Goal: Navigation & Orientation: Find specific page/section

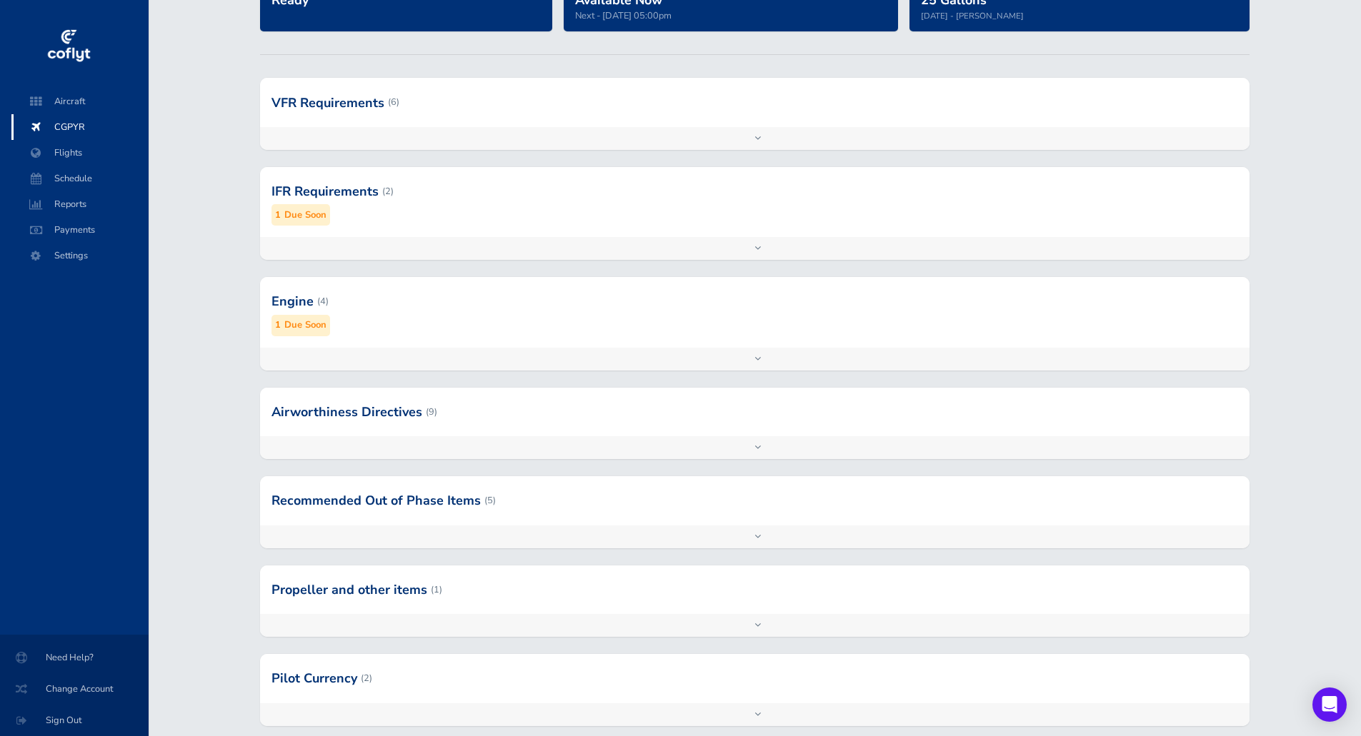
scroll to position [143, 0]
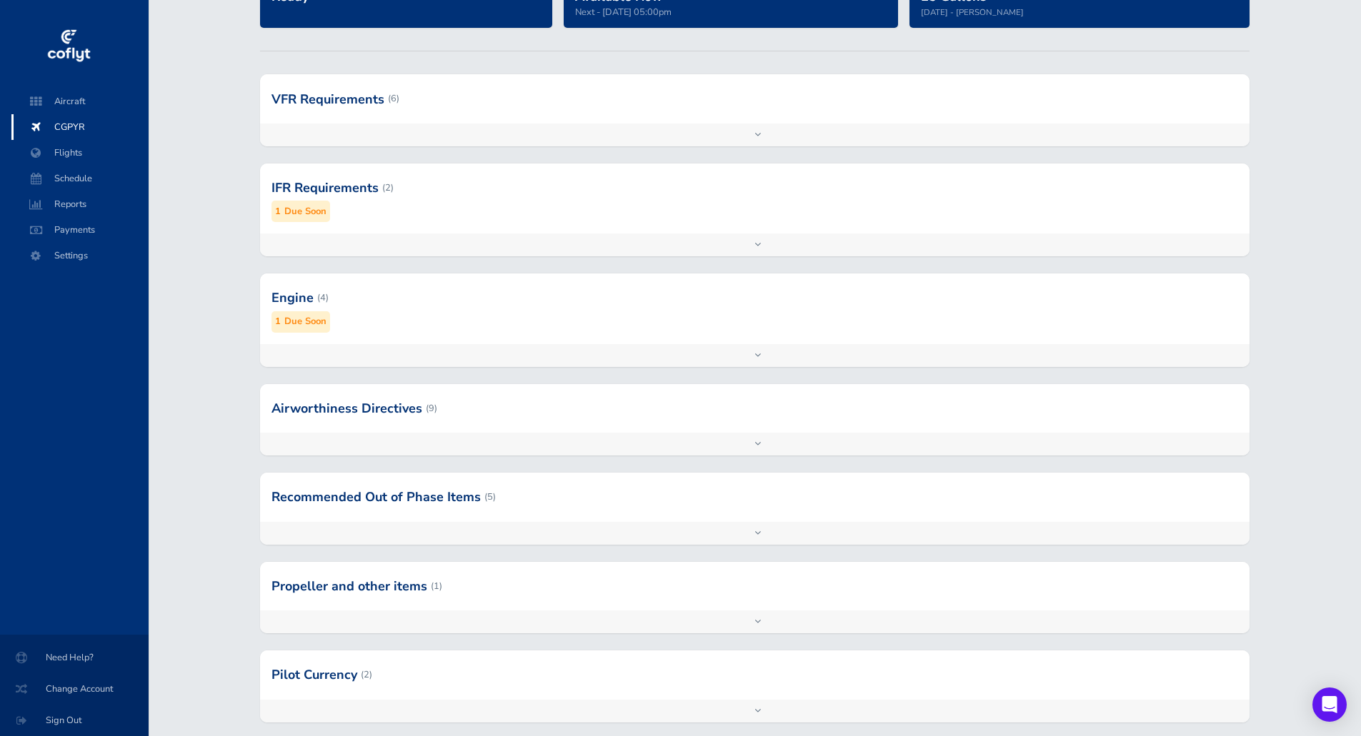
click at [601, 425] on div at bounding box center [754, 408] width 988 height 49
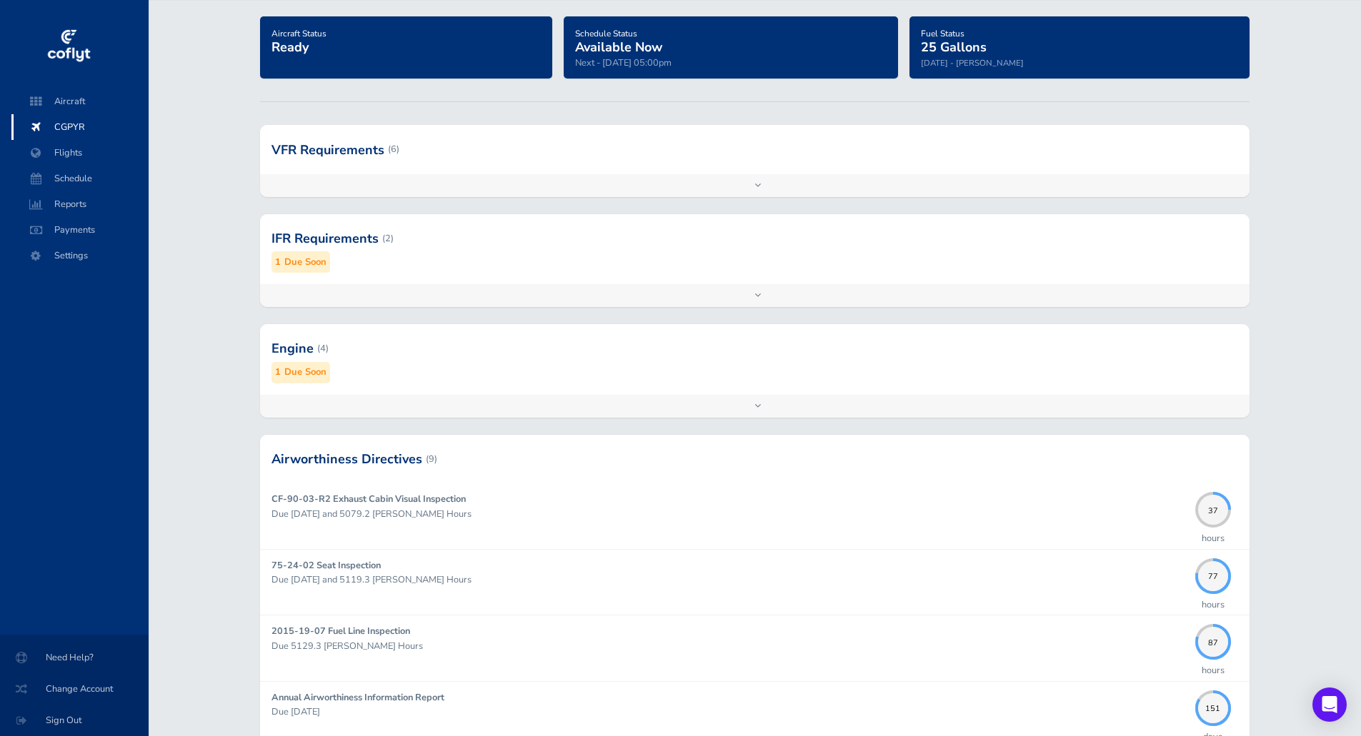
scroll to position [71, 0]
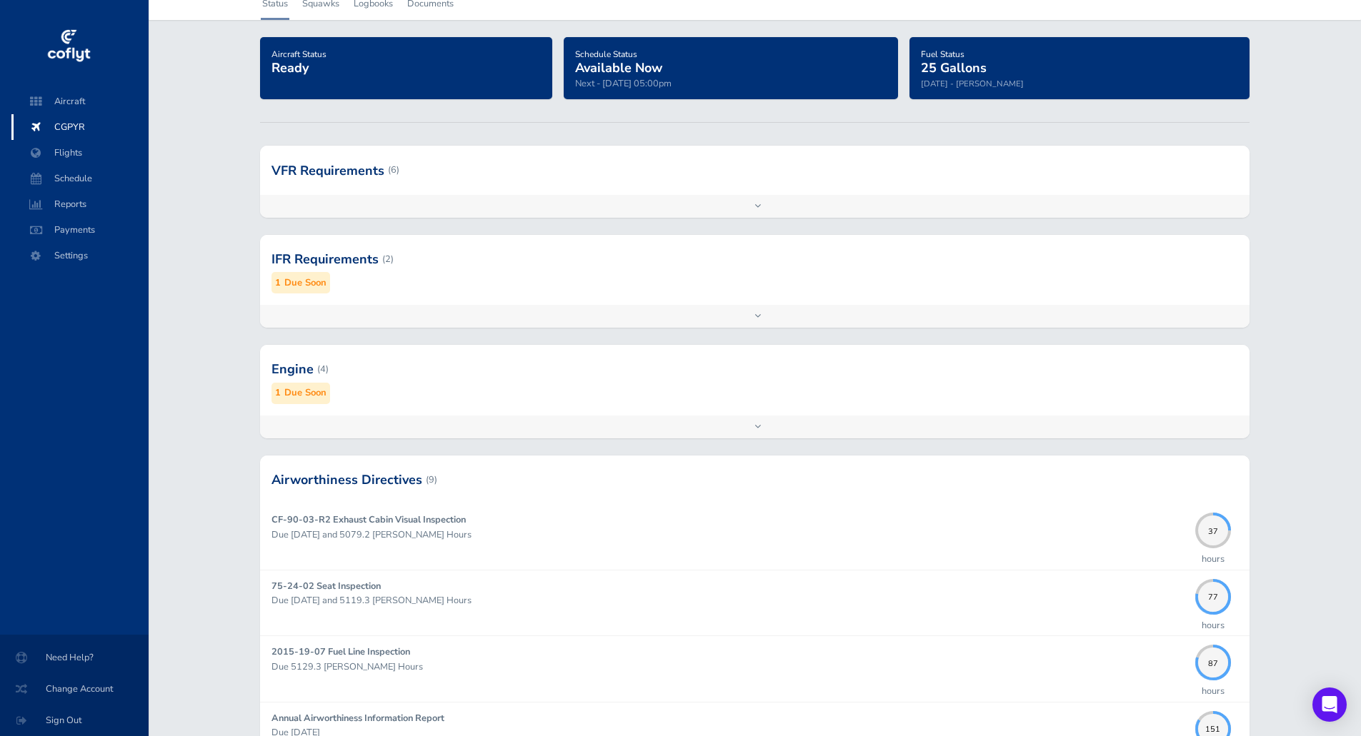
click at [601, 384] on div at bounding box center [754, 369] width 988 height 70
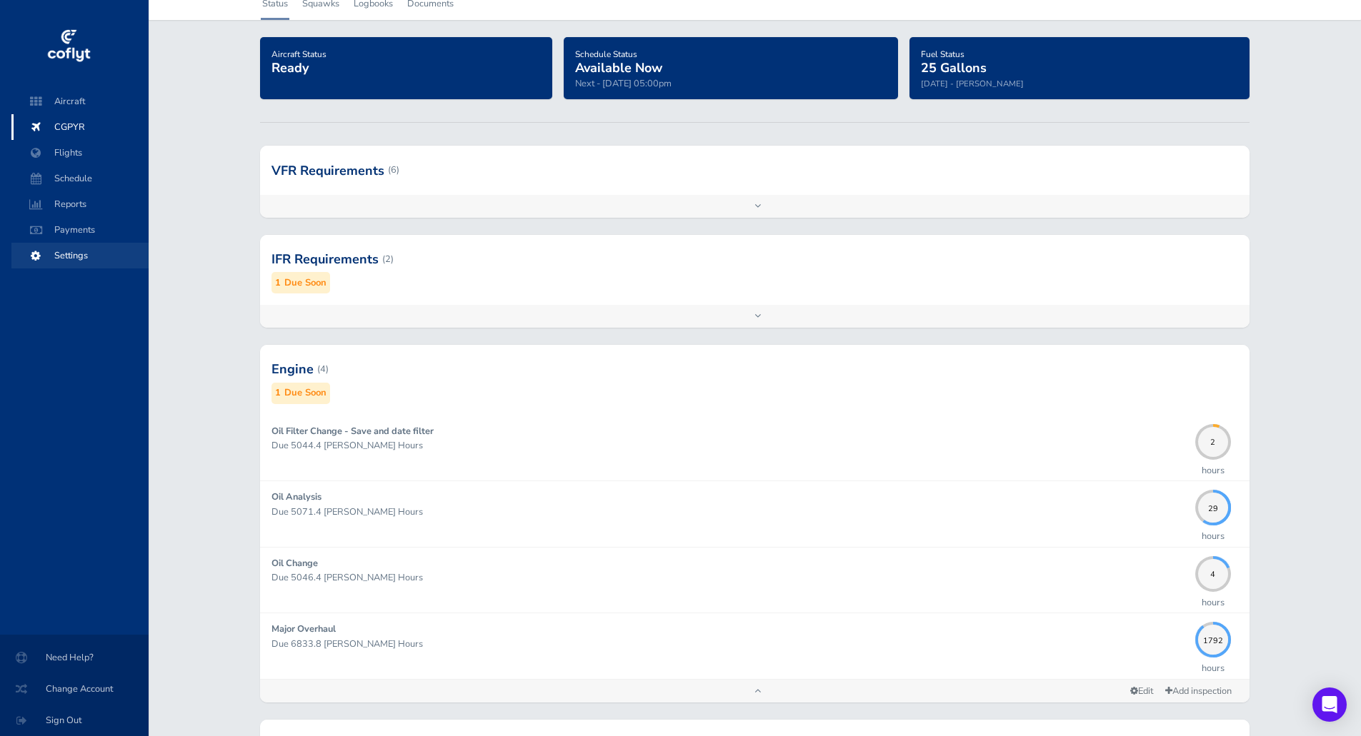
click at [71, 251] on span "Settings" at bounding box center [80, 256] width 109 height 26
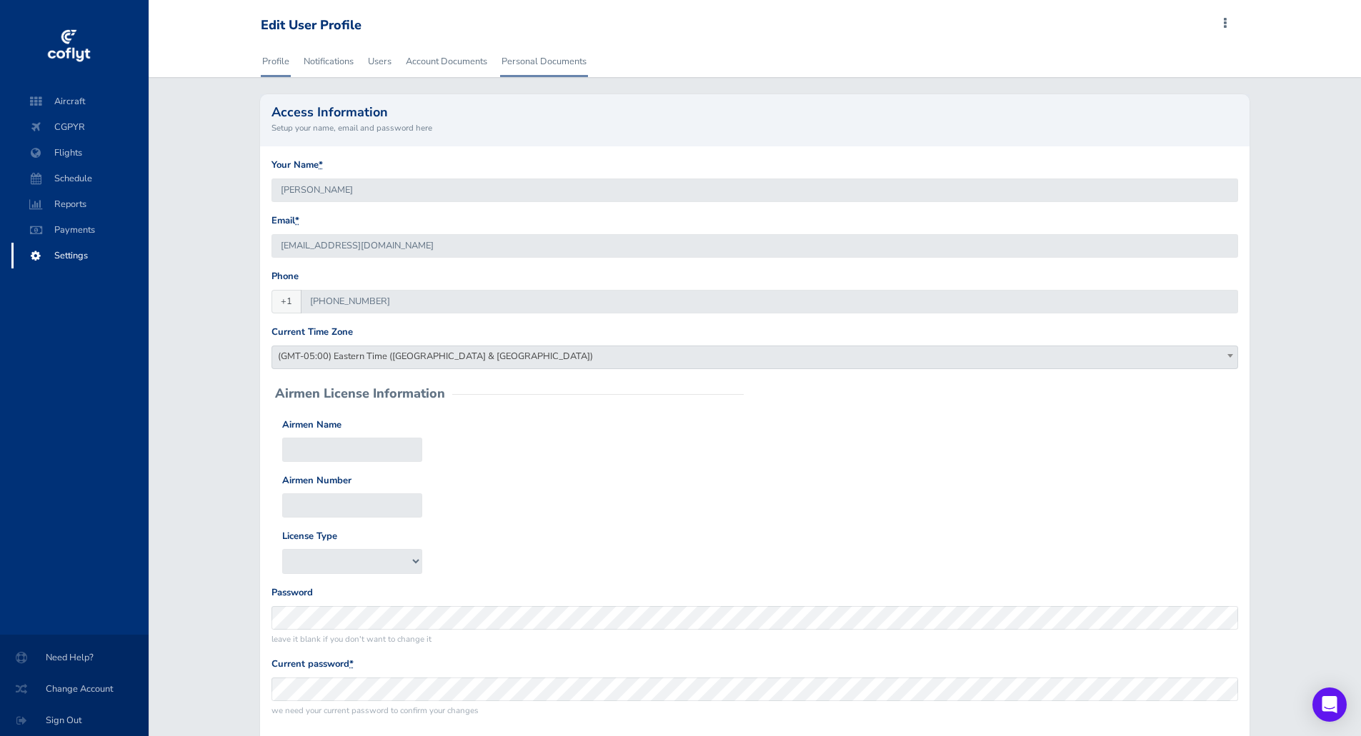
click at [539, 56] on link "Personal Documents" at bounding box center [544, 61] width 88 height 31
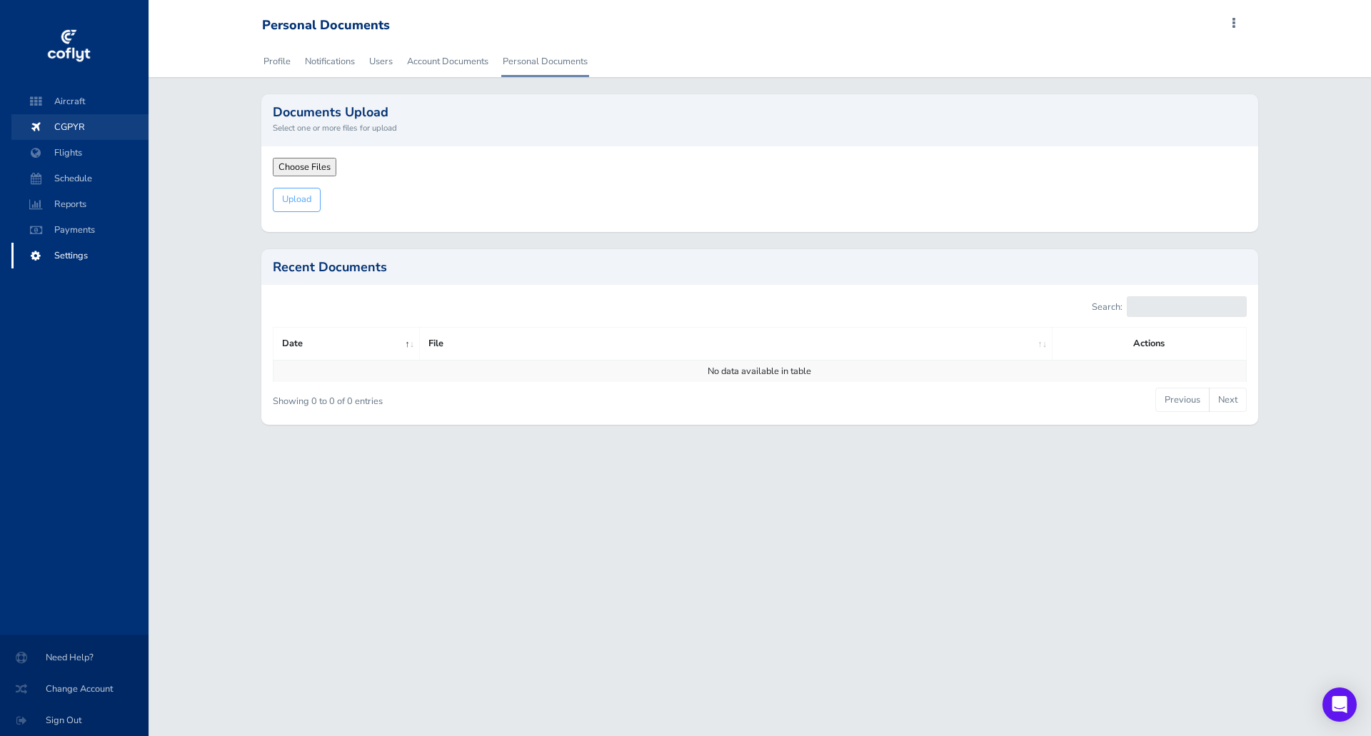
click at [64, 124] on span "CGPYR" at bounding box center [80, 127] width 109 height 26
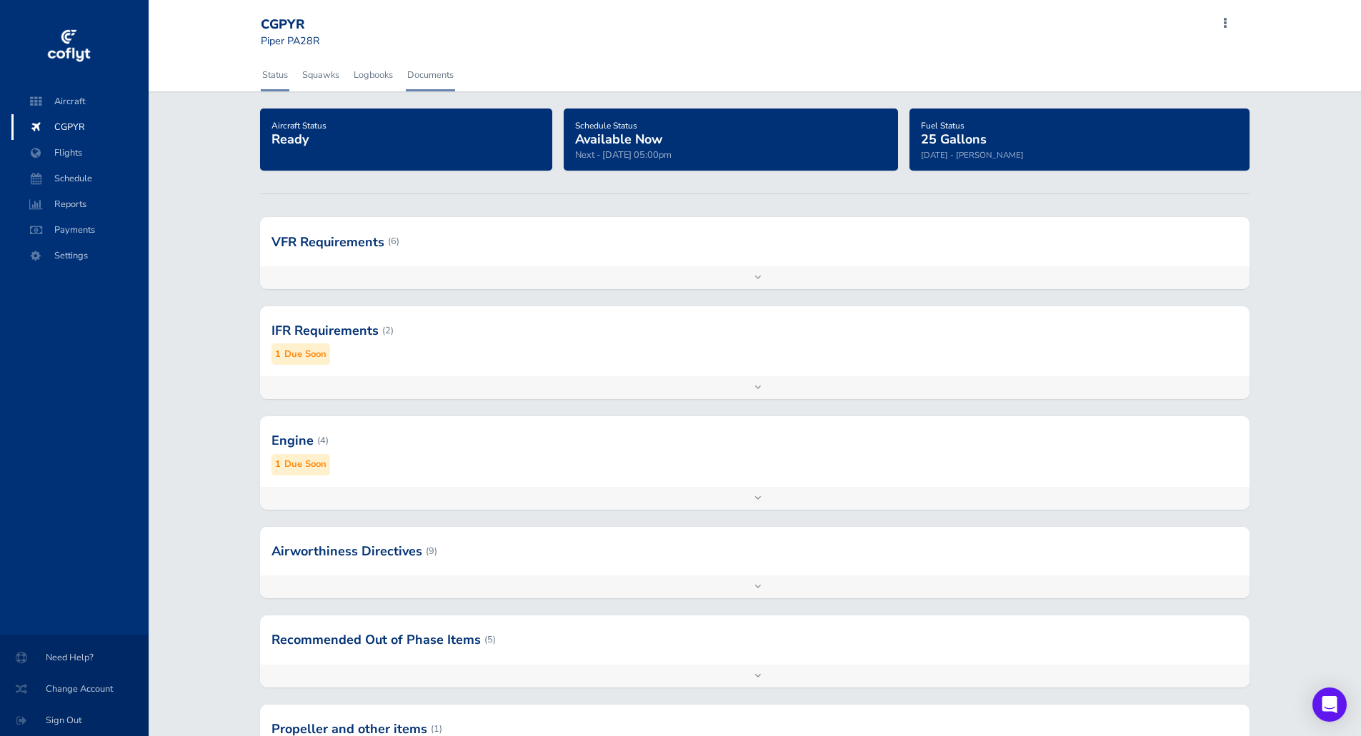
click at [419, 69] on link "Documents" at bounding box center [430, 74] width 49 height 31
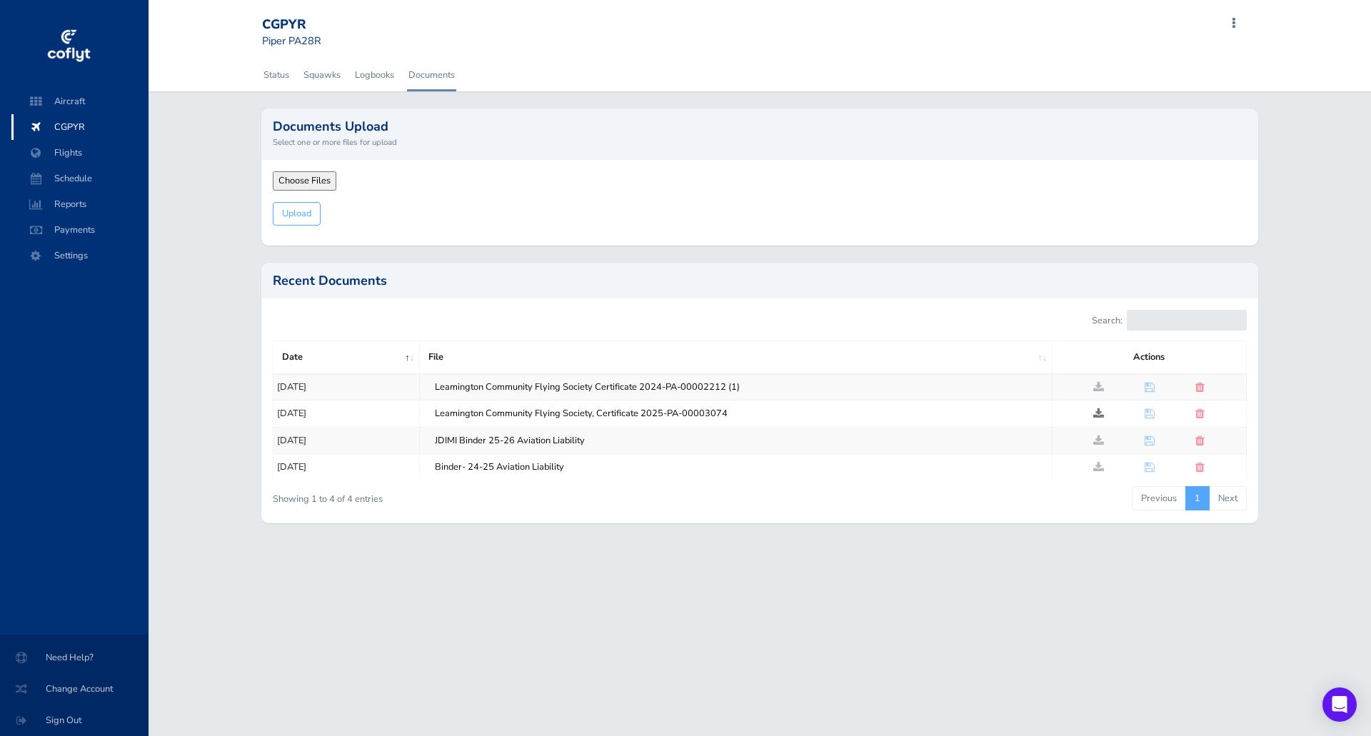
click at [1100, 414] on span at bounding box center [1098, 413] width 11 height 11
click at [1102, 439] on span at bounding box center [1098, 440] width 11 height 11
click at [72, 127] on span "CGPYR" at bounding box center [80, 127] width 109 height 26
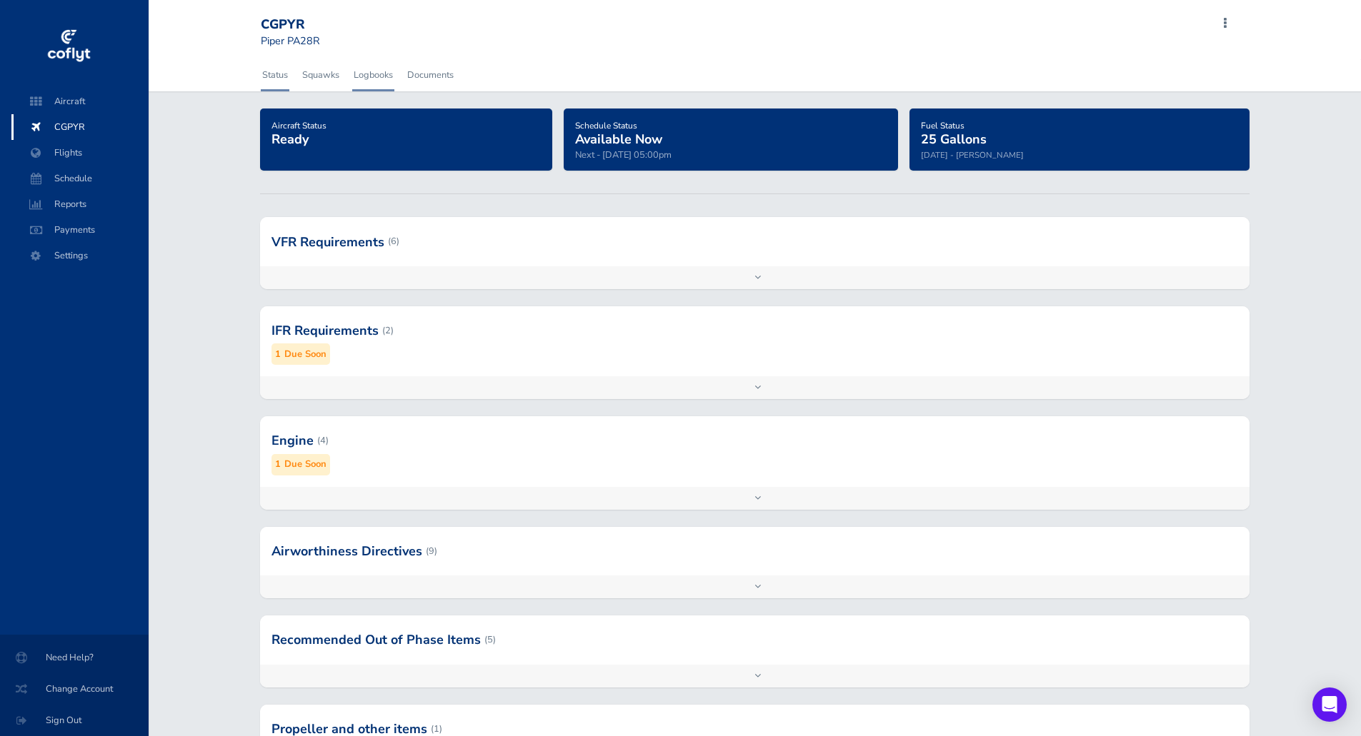
click at [384, 79] on link "Logbooks" at bounding box center [373, 74] width 42 height 31
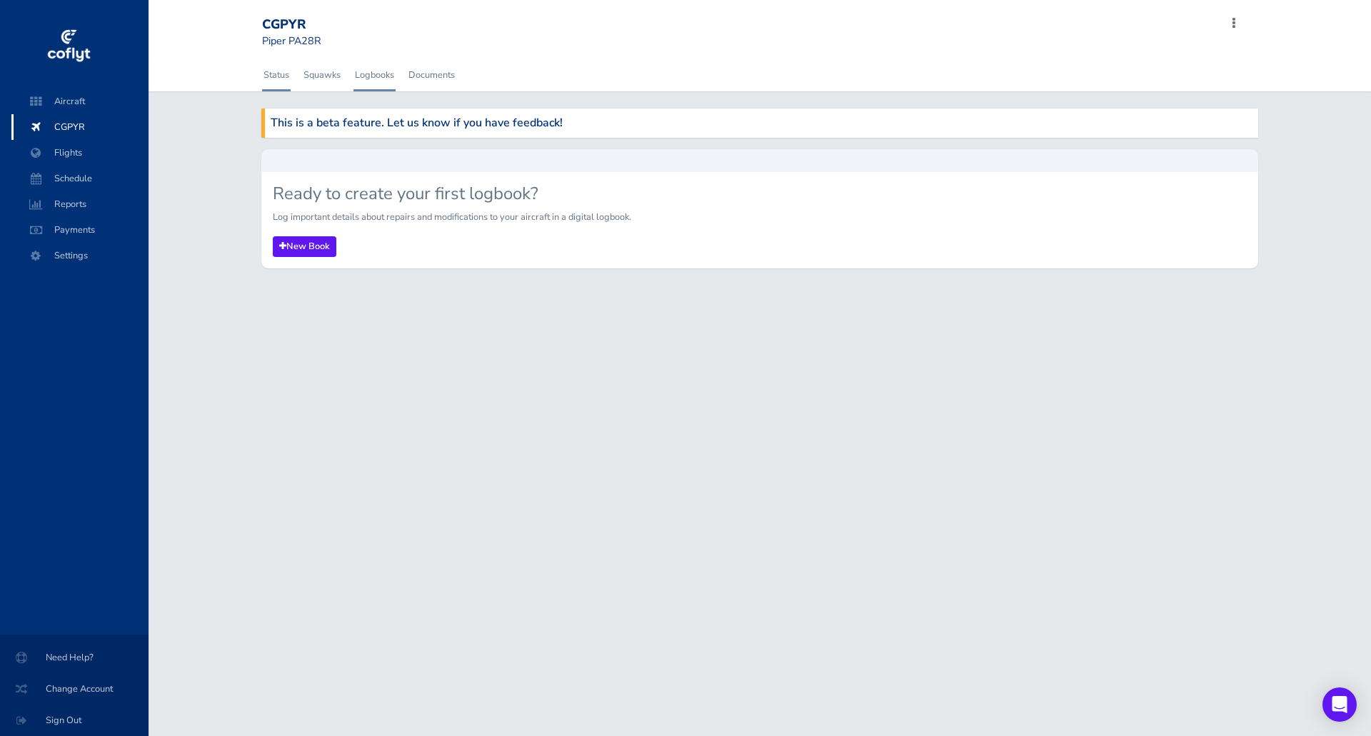
click at [286, 80] on link "Status" at bounding box center [276, 74] width 29 height 31
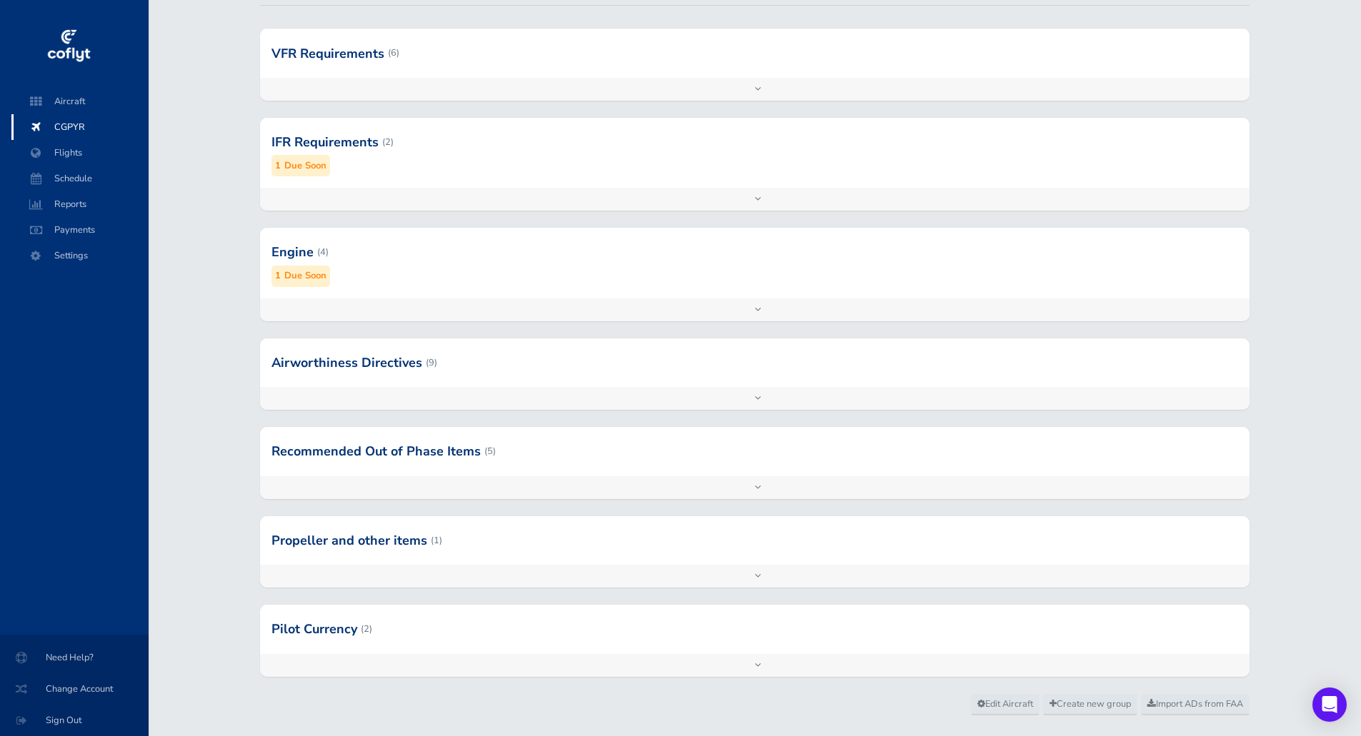
scroll to position [218, 0]
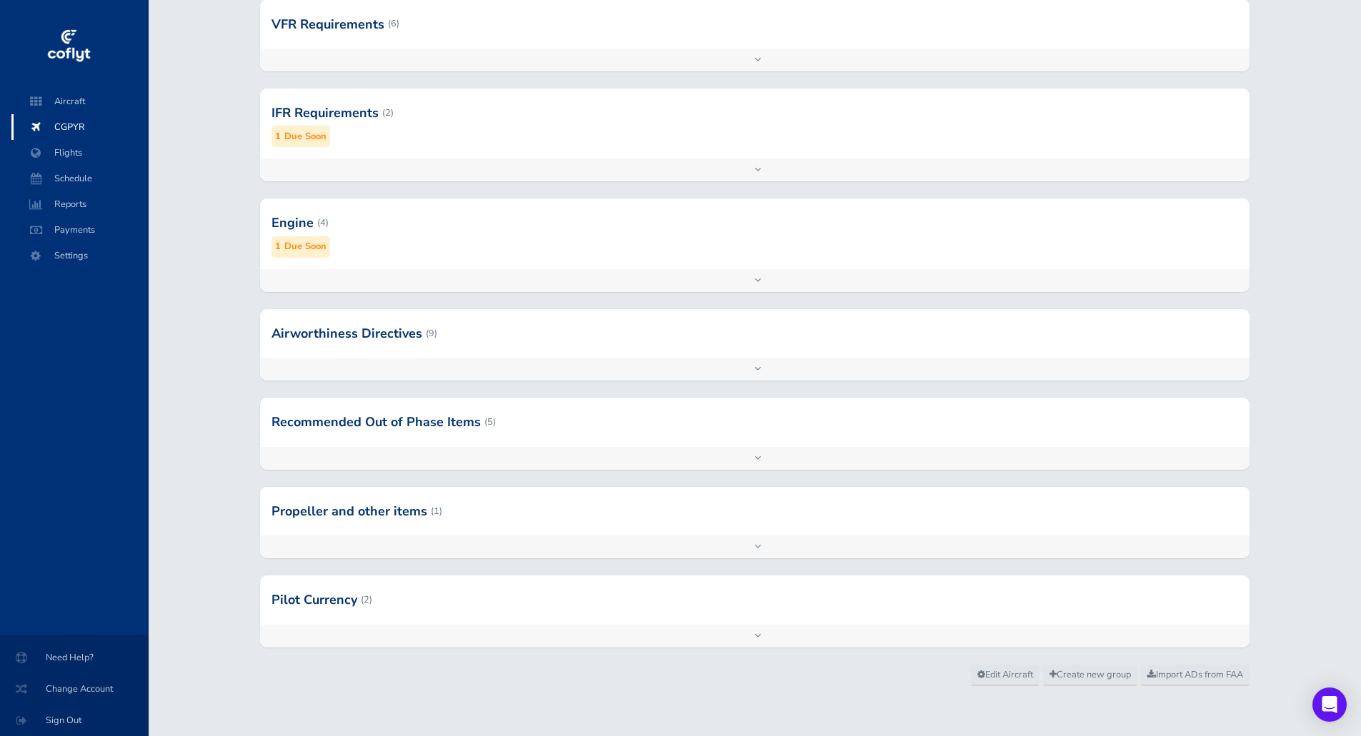
click at [534, 434] on div at bounding box center [754, 422] width 988 height 49
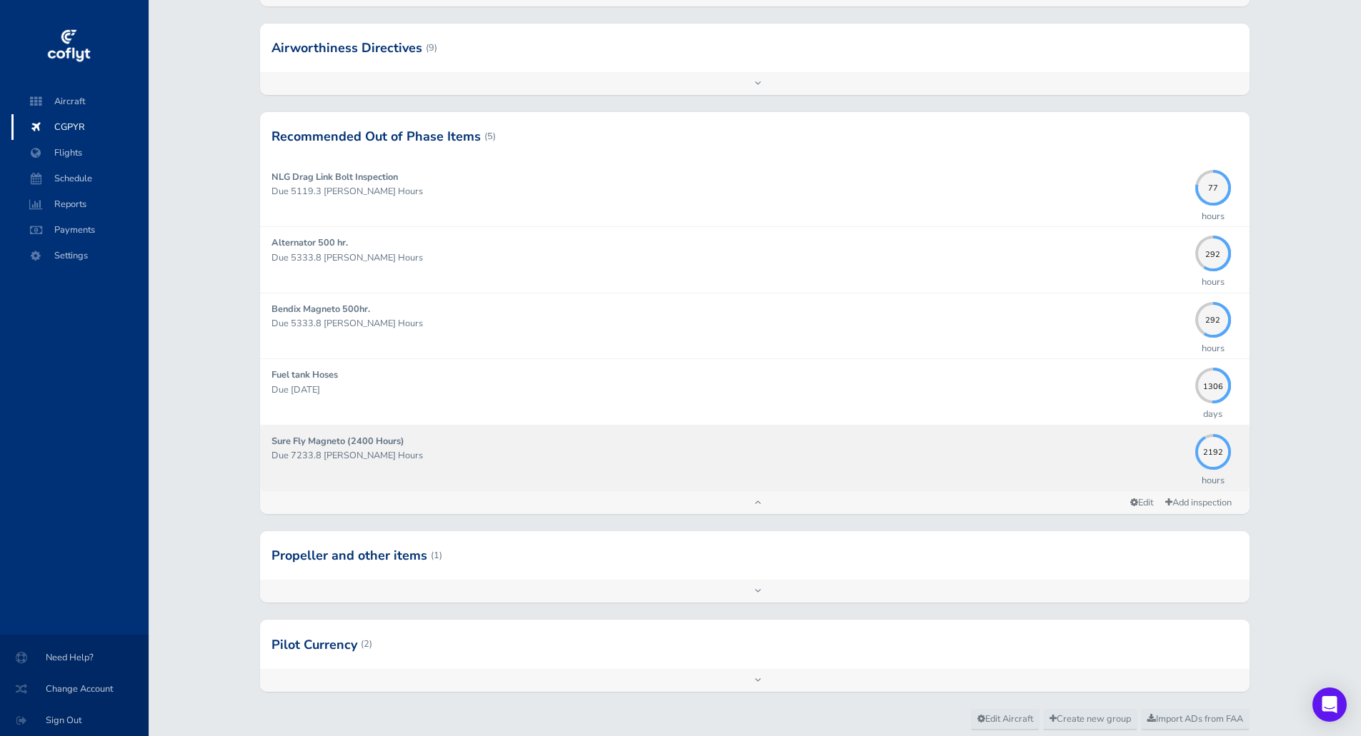
scroll to position [548, 0]
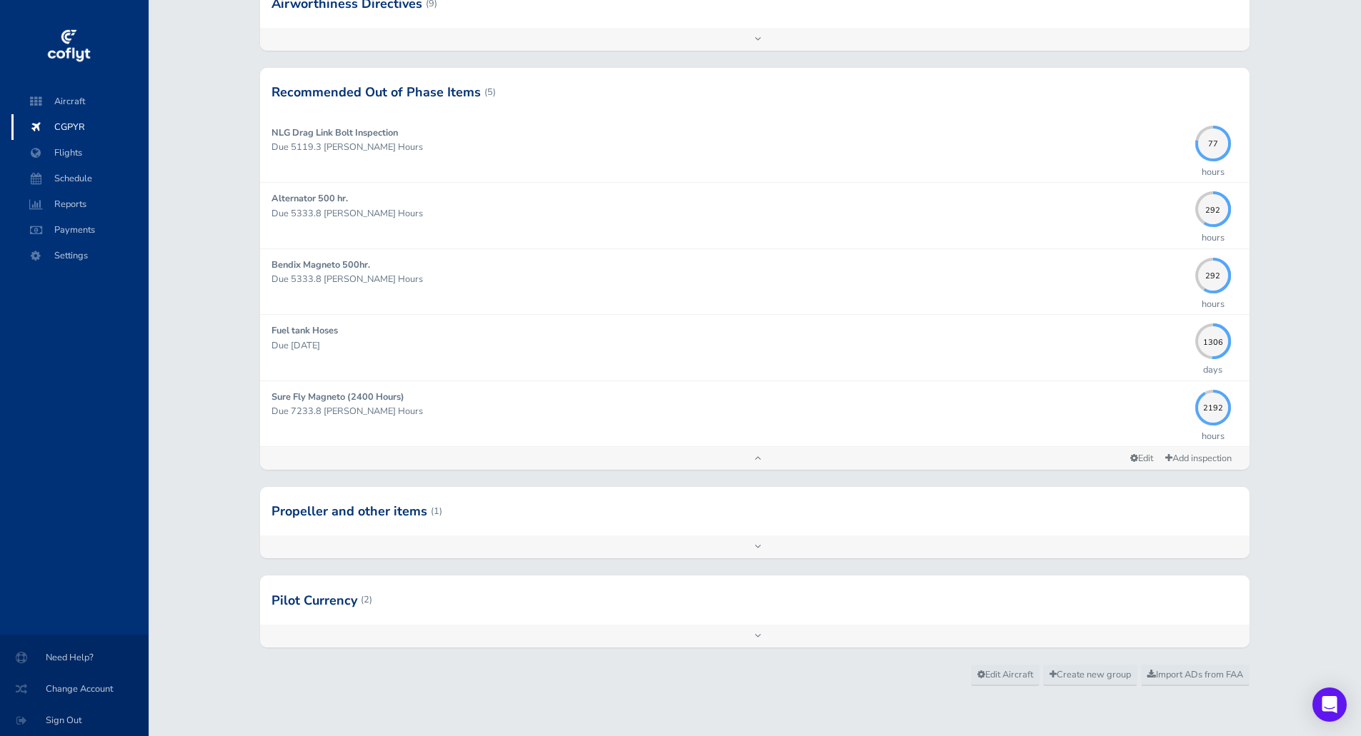
click at [501, 523] on div at bounding box center [754, 511] width 988 height 49
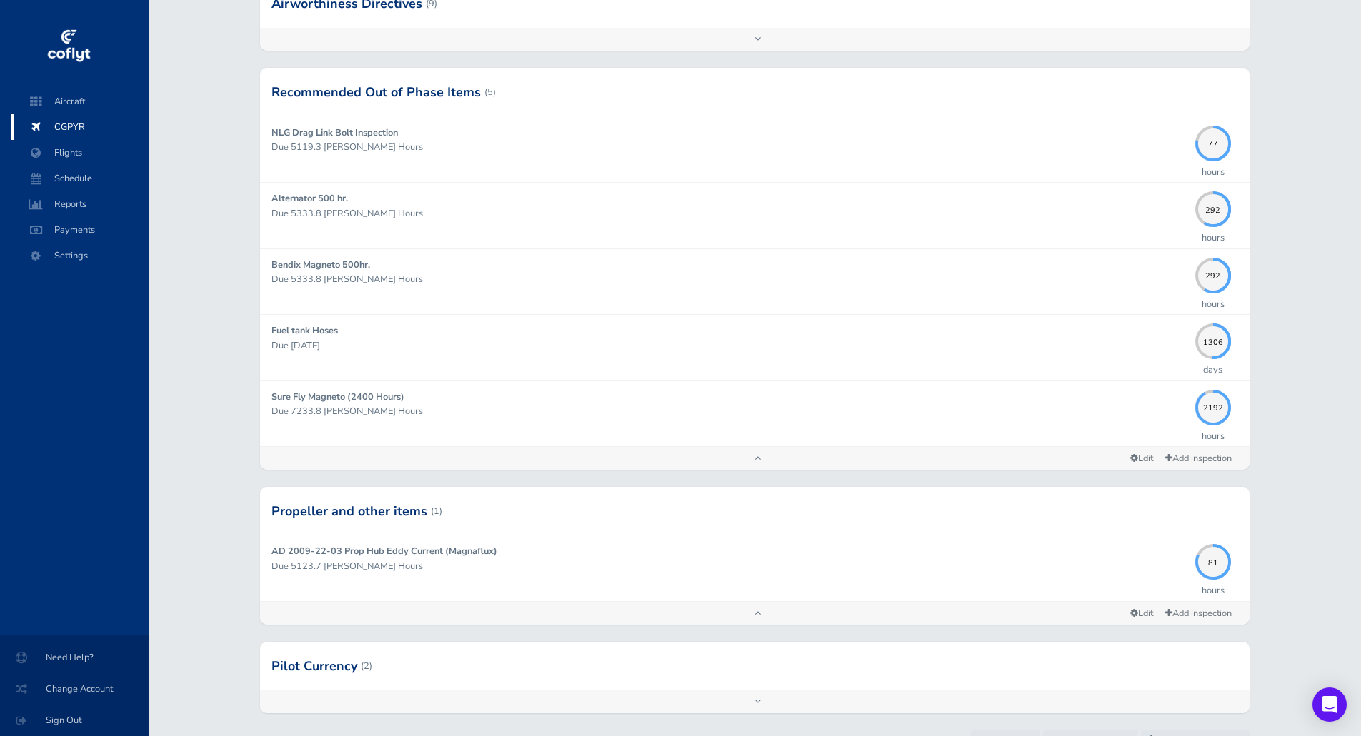
click at [476, 681] on div at bounding box center [754, 666] width 988 height 49
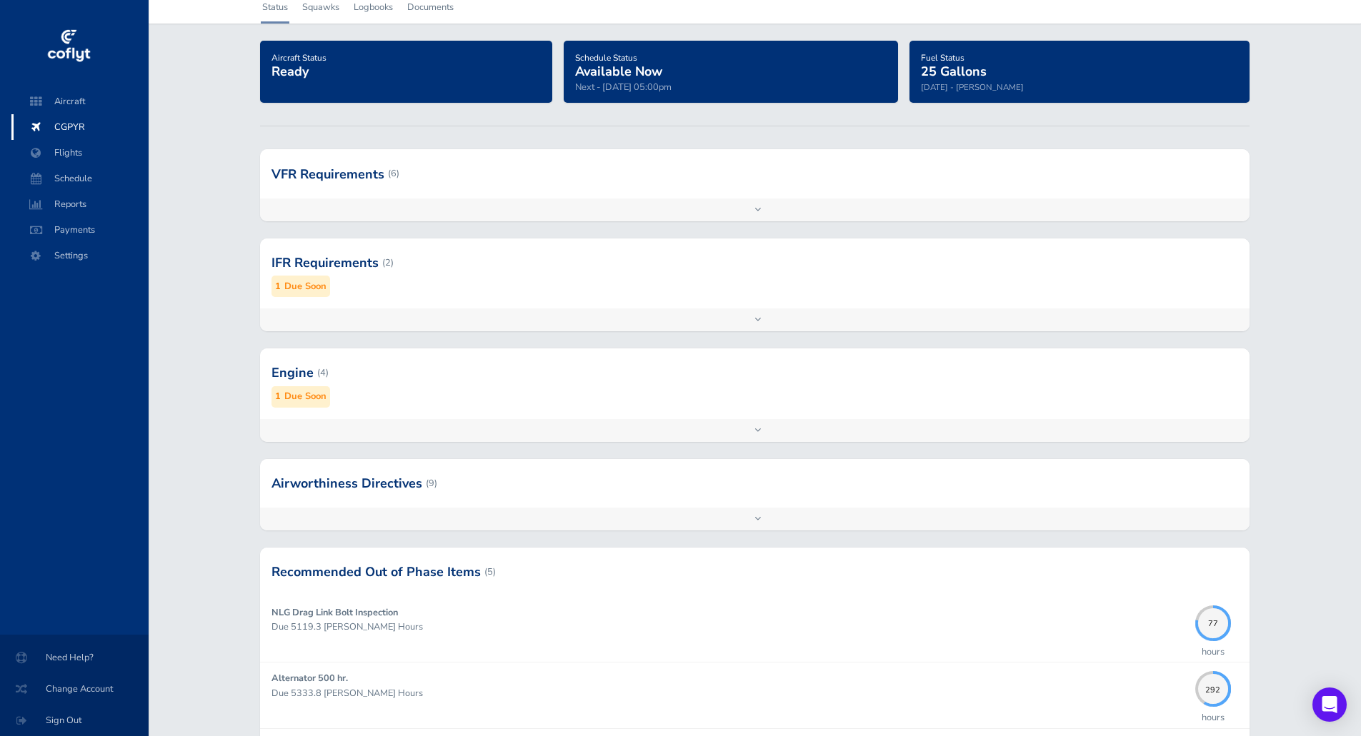
scroll to position [0, 0]
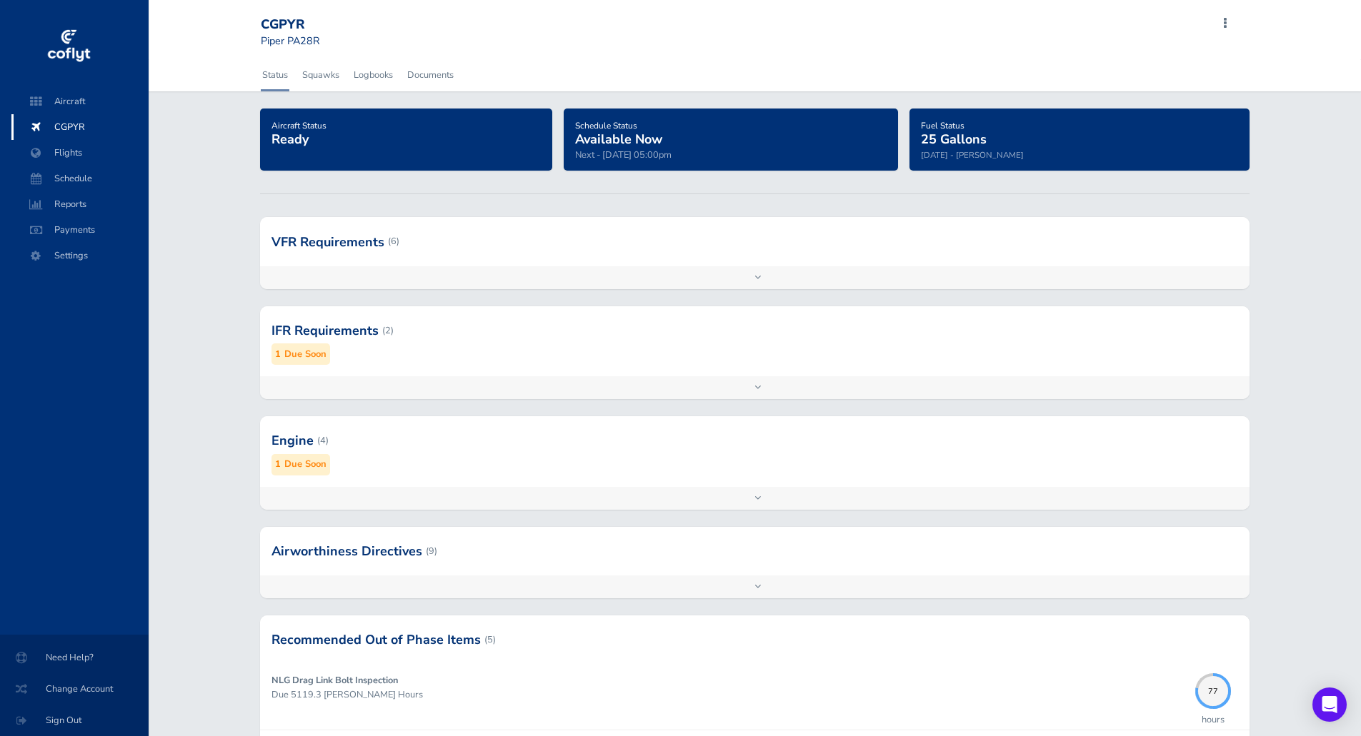
click at [516, 264] on div at bounding box center [754, 241] width 988 height 49
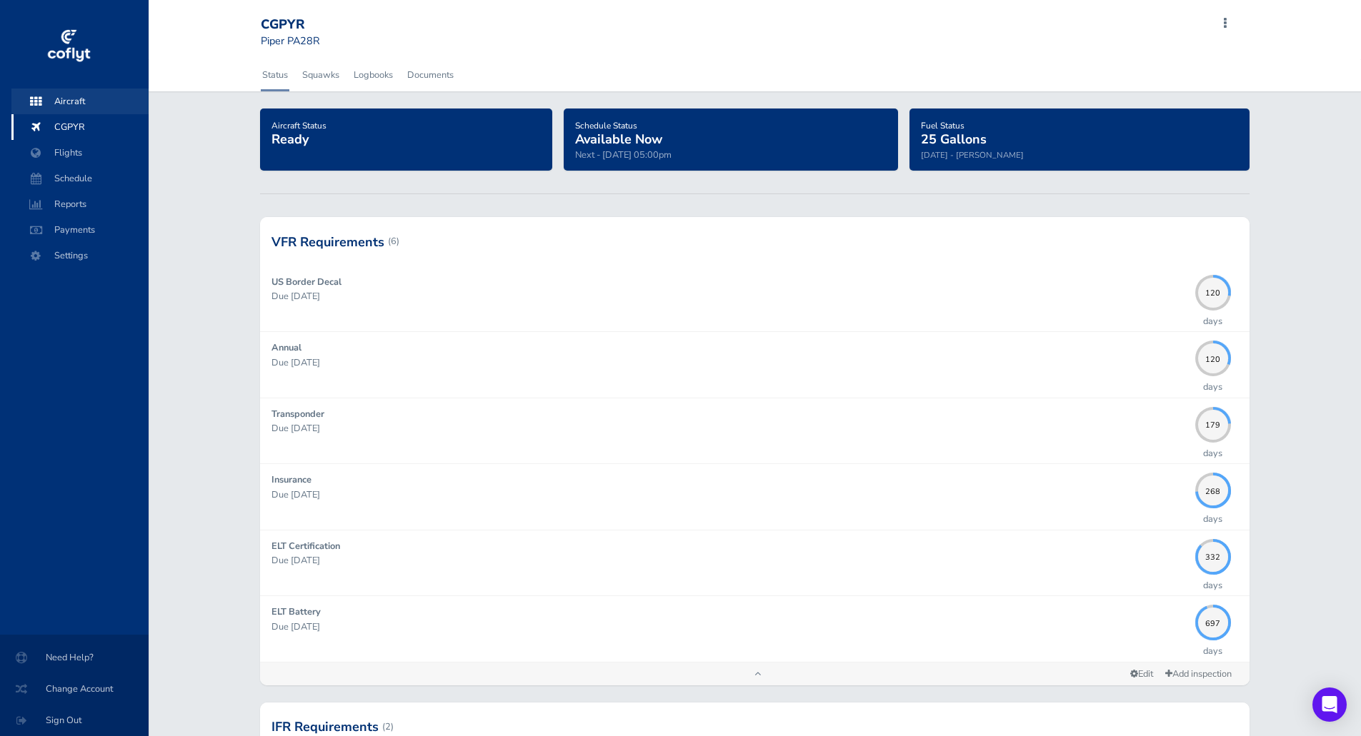
click at [67, 103] on span "Aircraft" at bounding box center [80, 102] width 109 height 26
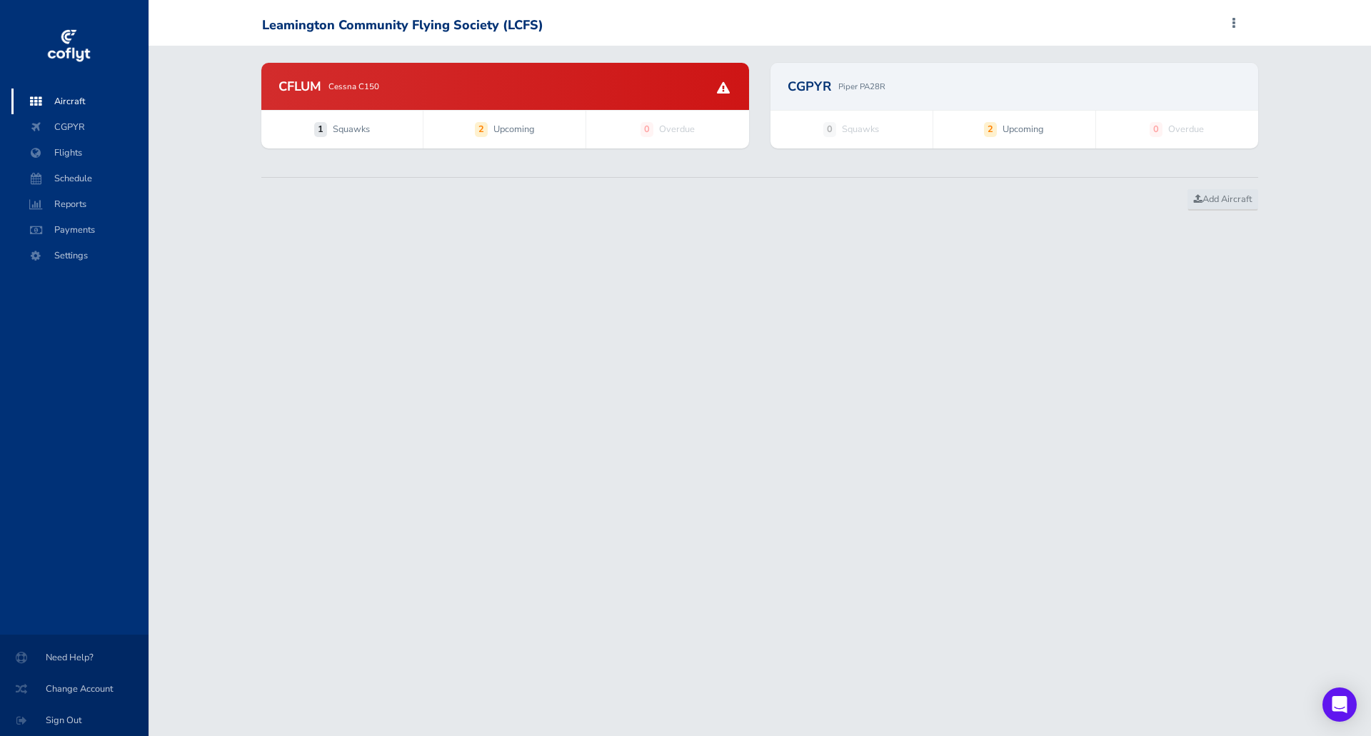
click at [438, 89] on div "CFLUM Cessna C150" at bounding box center [506, 86] width 454 height 13
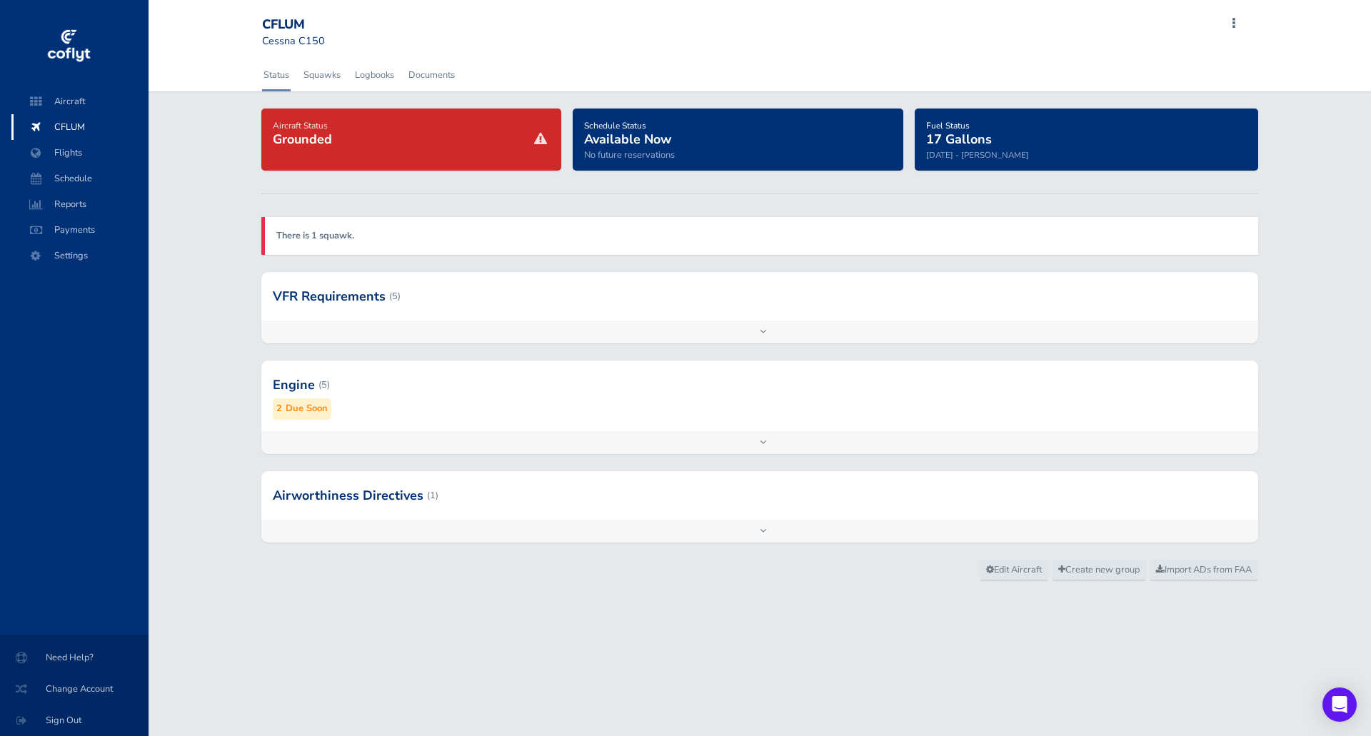
click at [474, 419] on div at bounding box center [760, 385] width 998 height 70
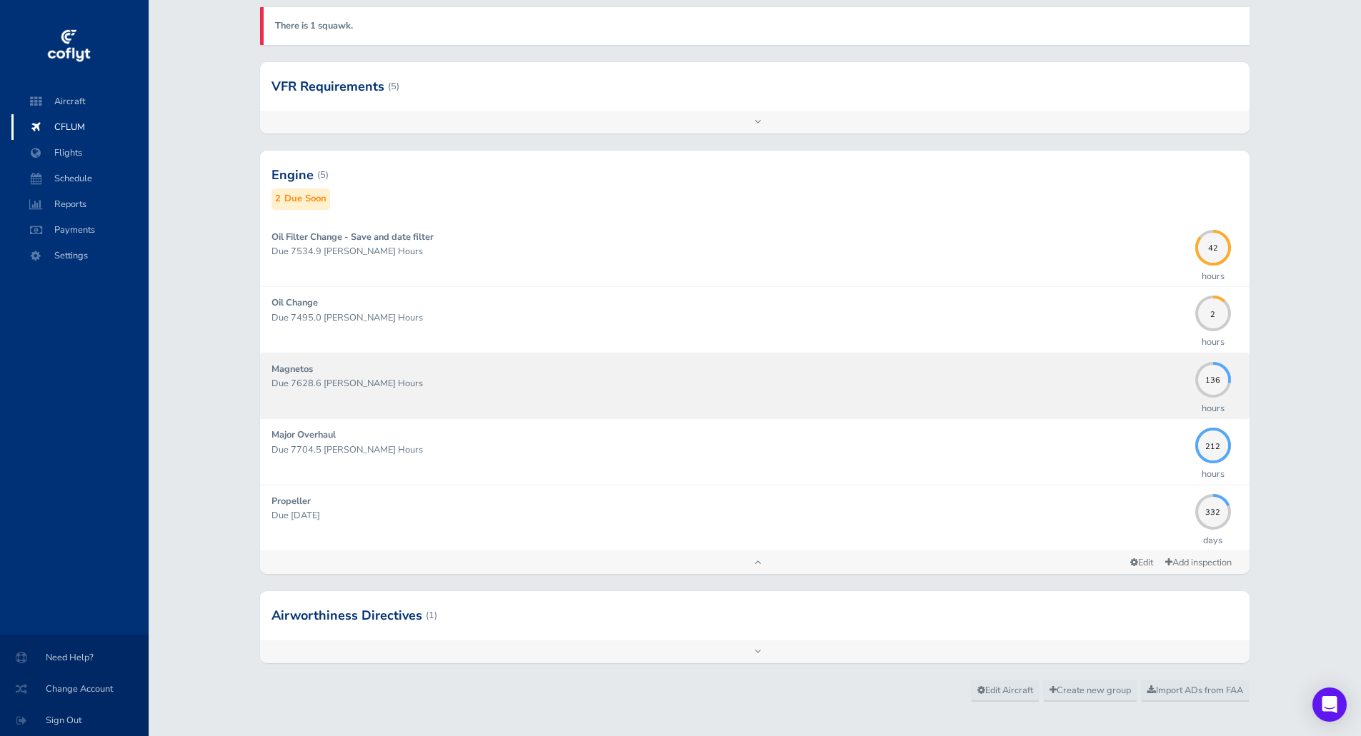
scroll to position [226, 0]
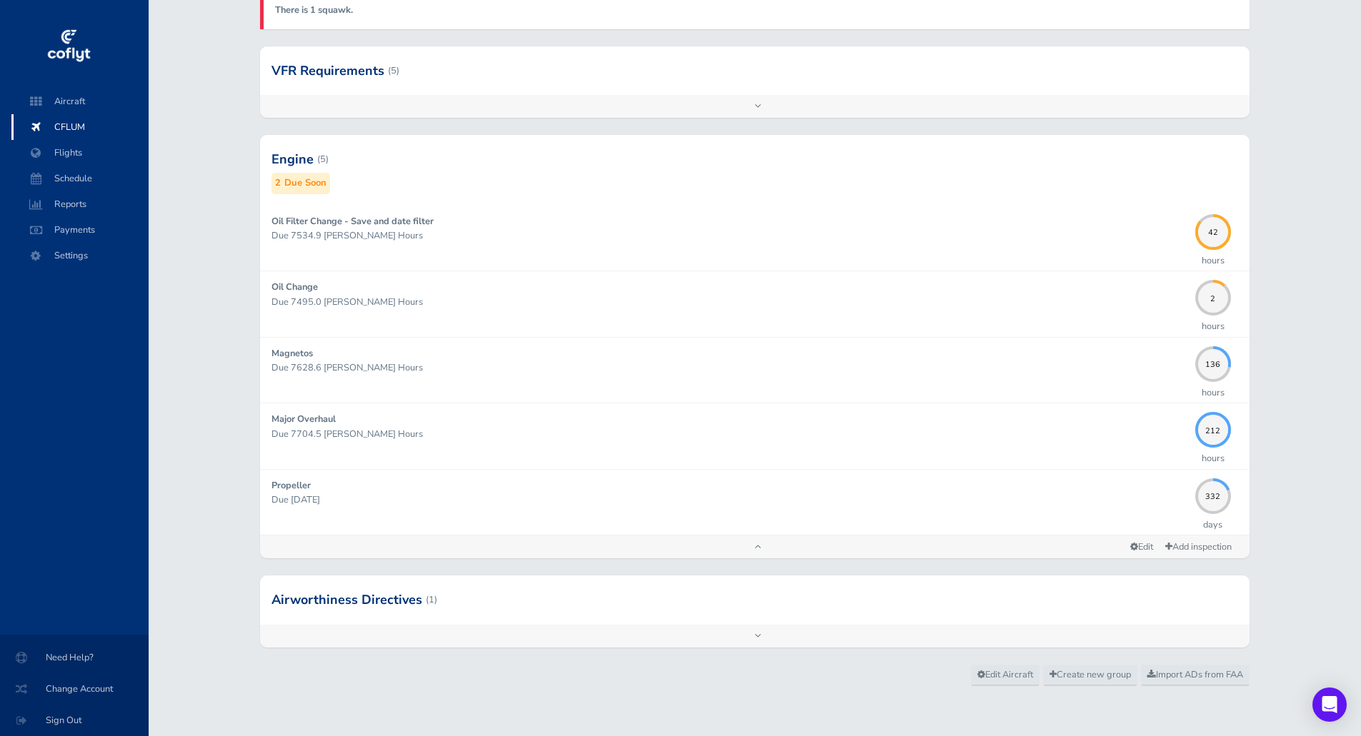
click at [447, 604] on div at bounding box center [754, 600] width 988 height 49
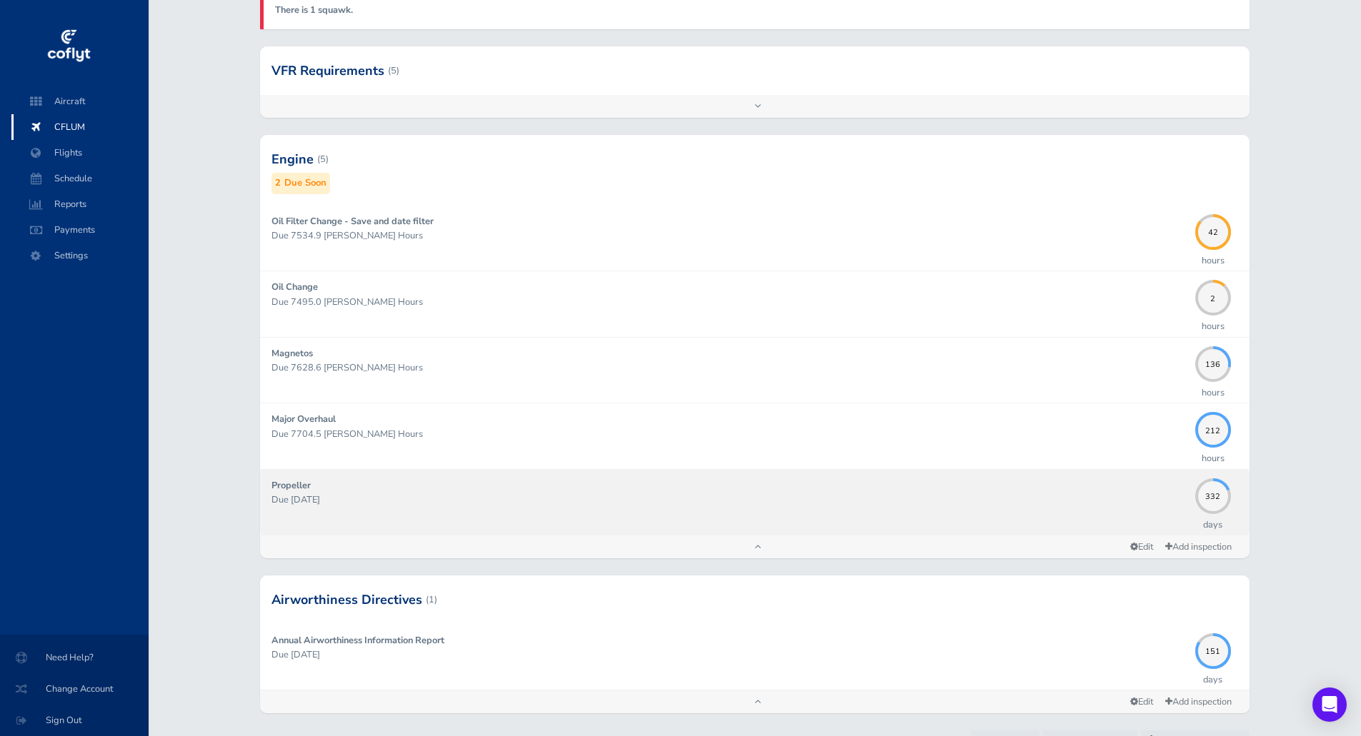
click at [338, 486] on div "Propeller Due 07/31/2026" at bounding box center [729, 503] width 916 height 48
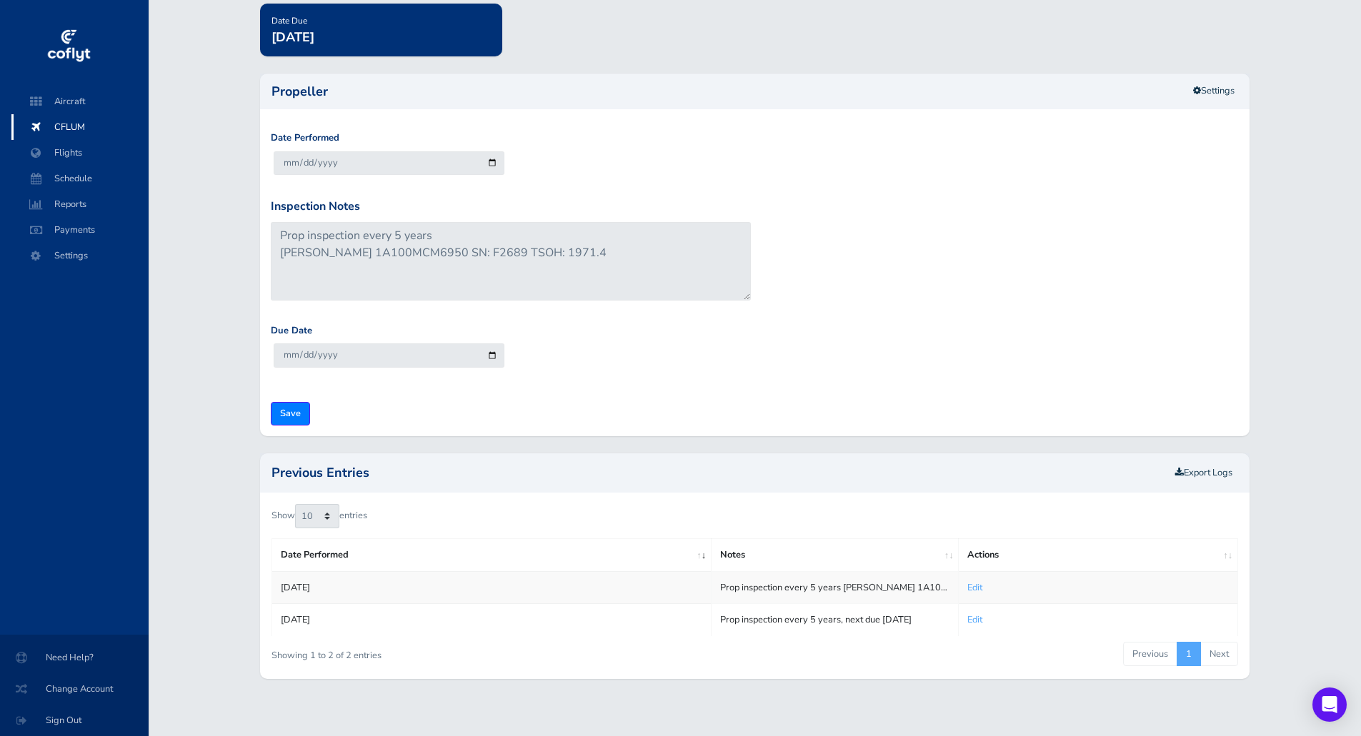
scroll to position [115, 0]
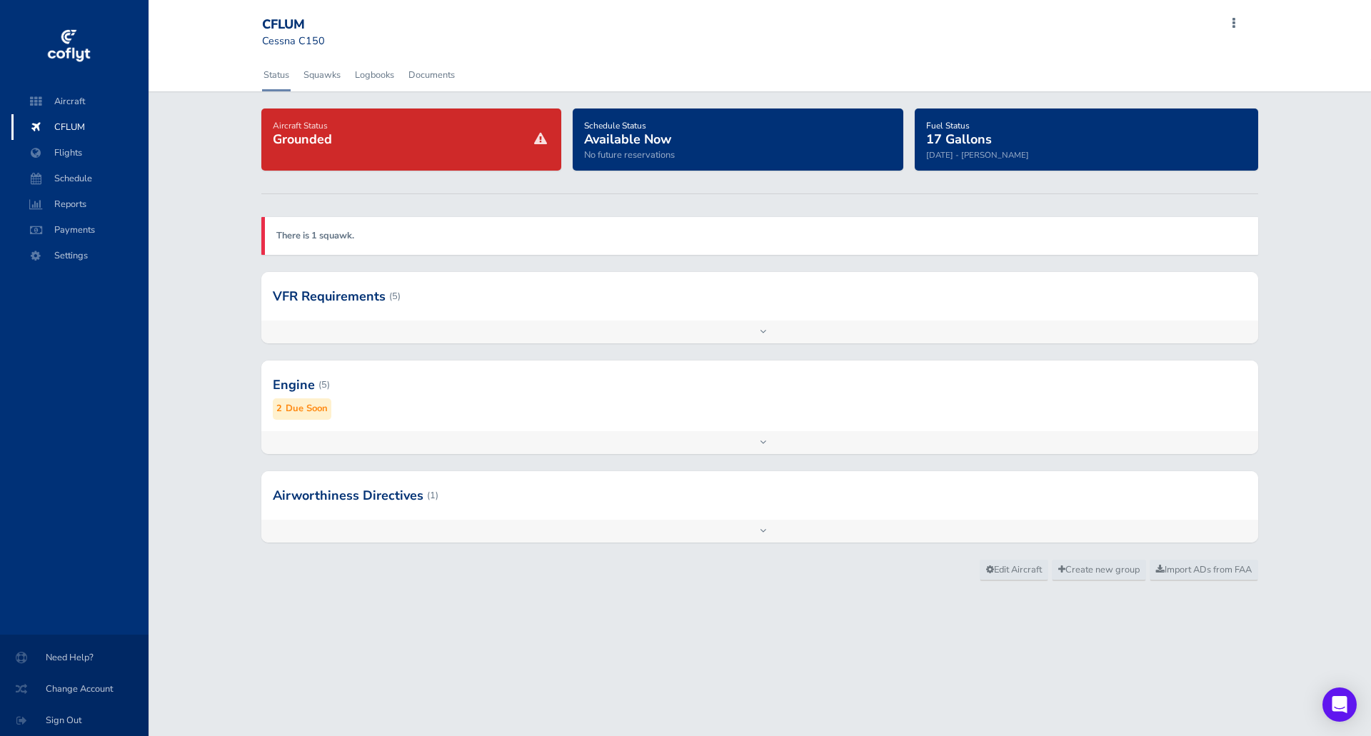
click at [289, 382] on div at bounding box center [760, 385] width 998 height 70
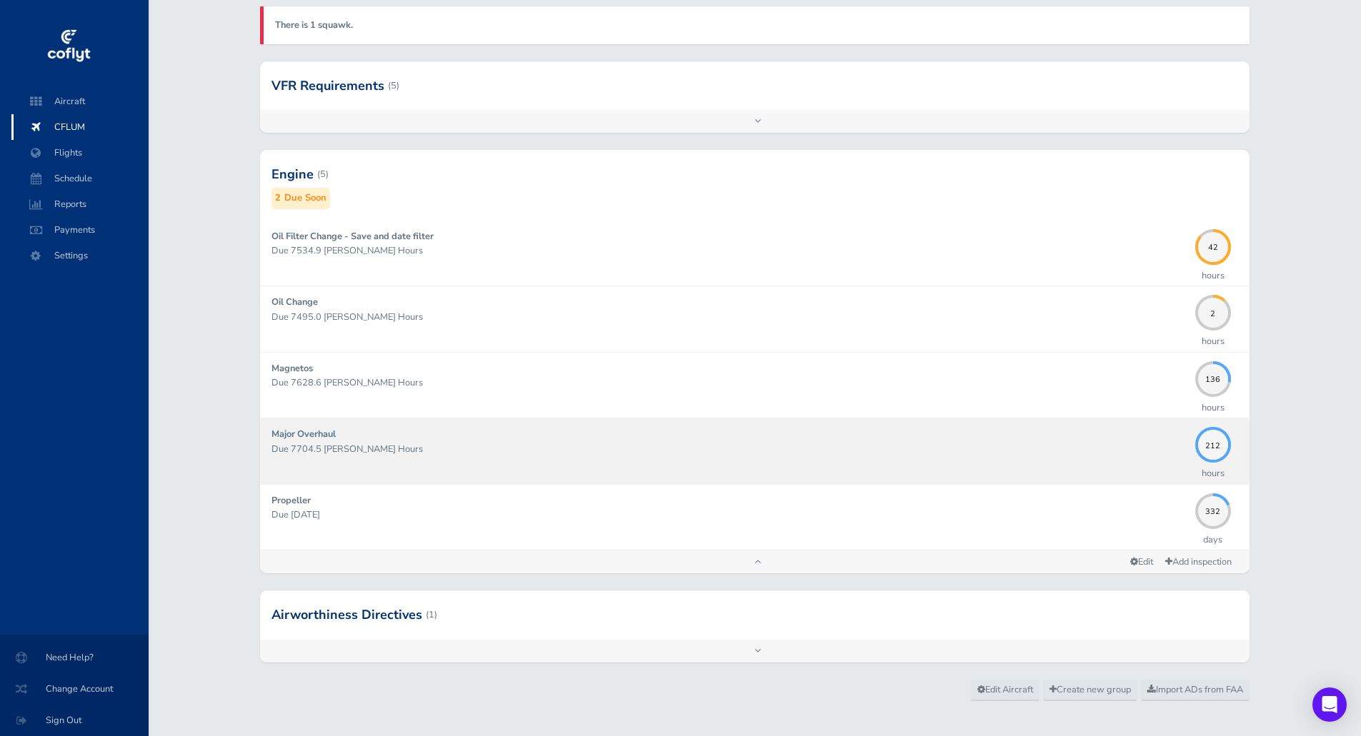
scroll to position [214, 0]
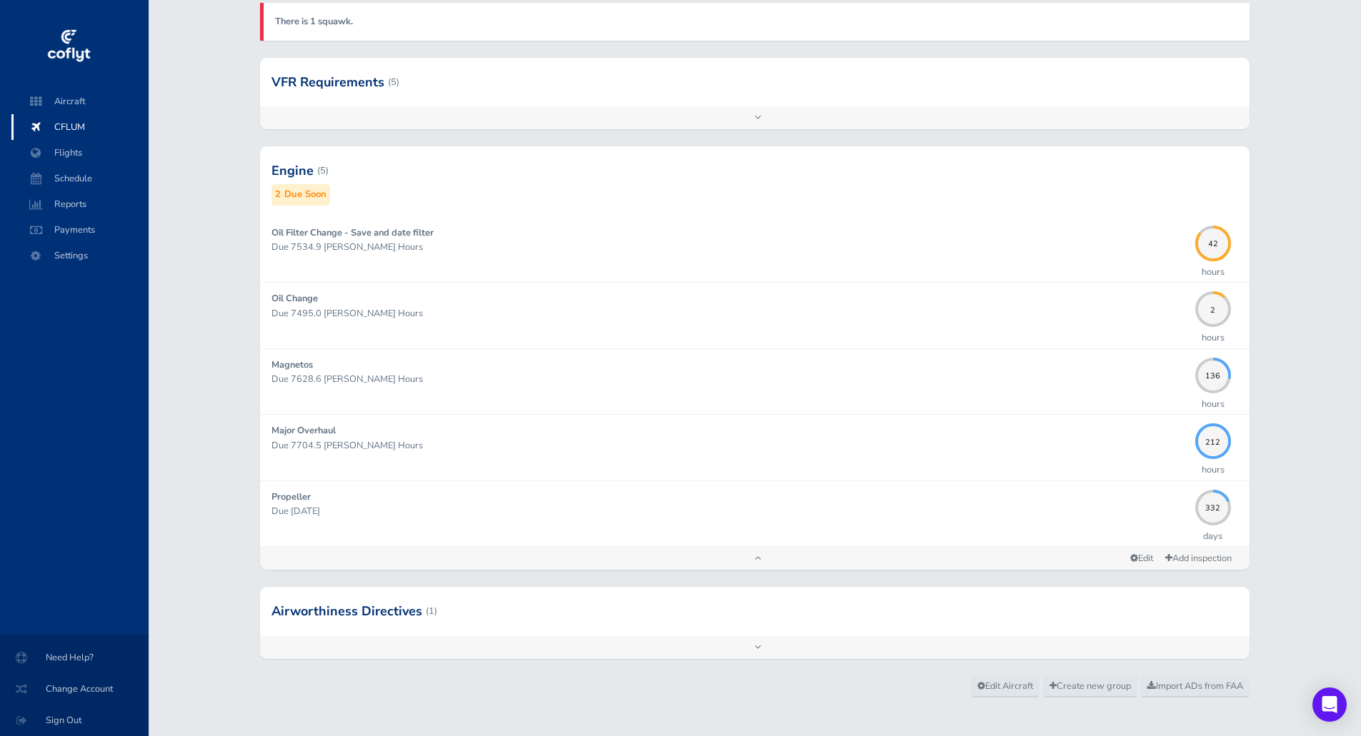
click at [396, 609] on div at bounding box center [754, 611] width 988 height 49
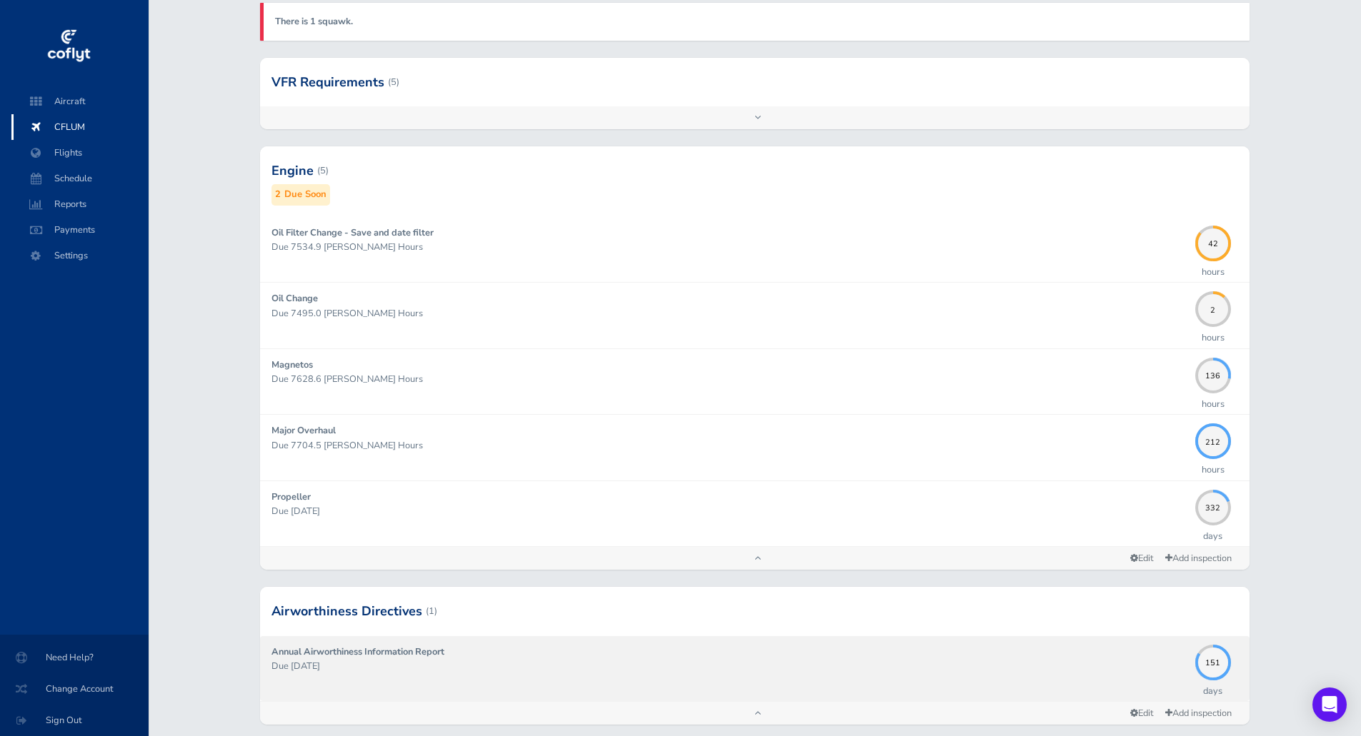
click at [443, 649] on strong "Annual Airworthiness Information Report" at bounding box center [357, 652] width 173 height 13
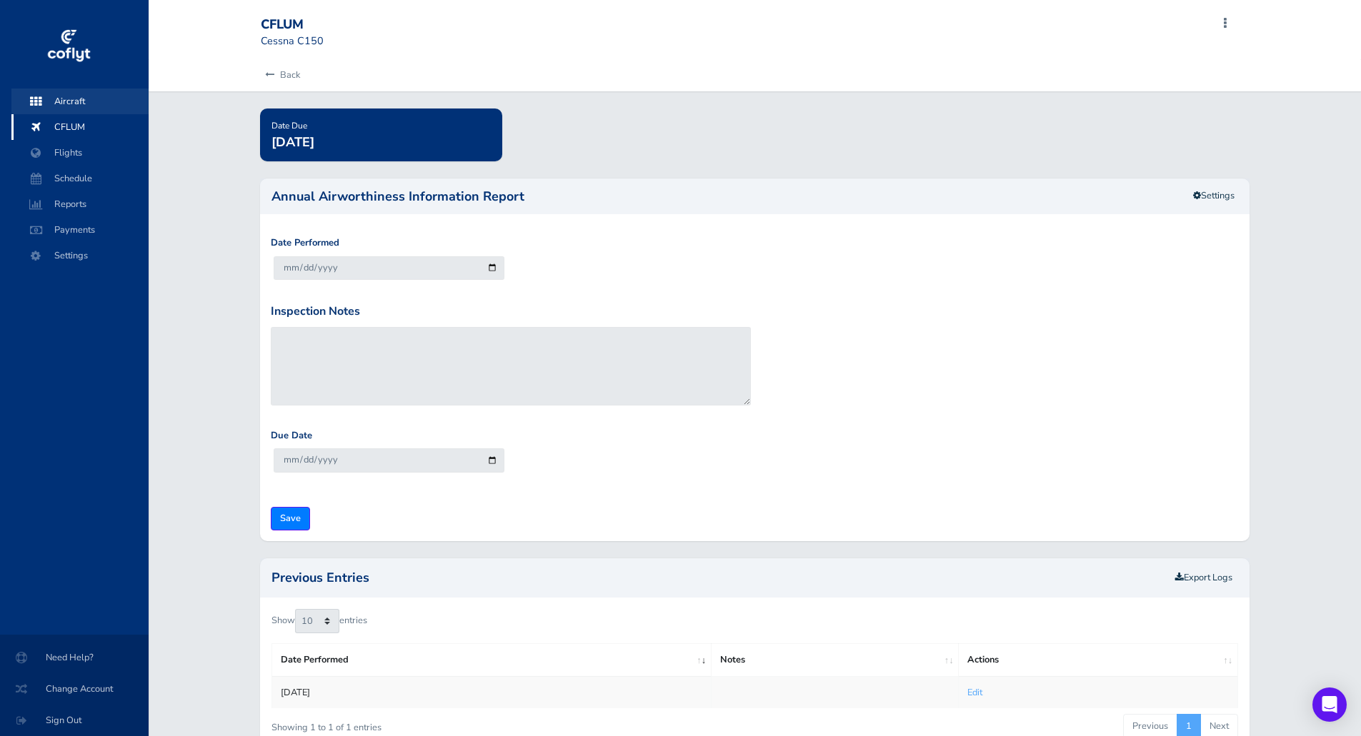
click at [86, 105] on span "Aircraft" at bounding box center [80, 102] width 109 height 26
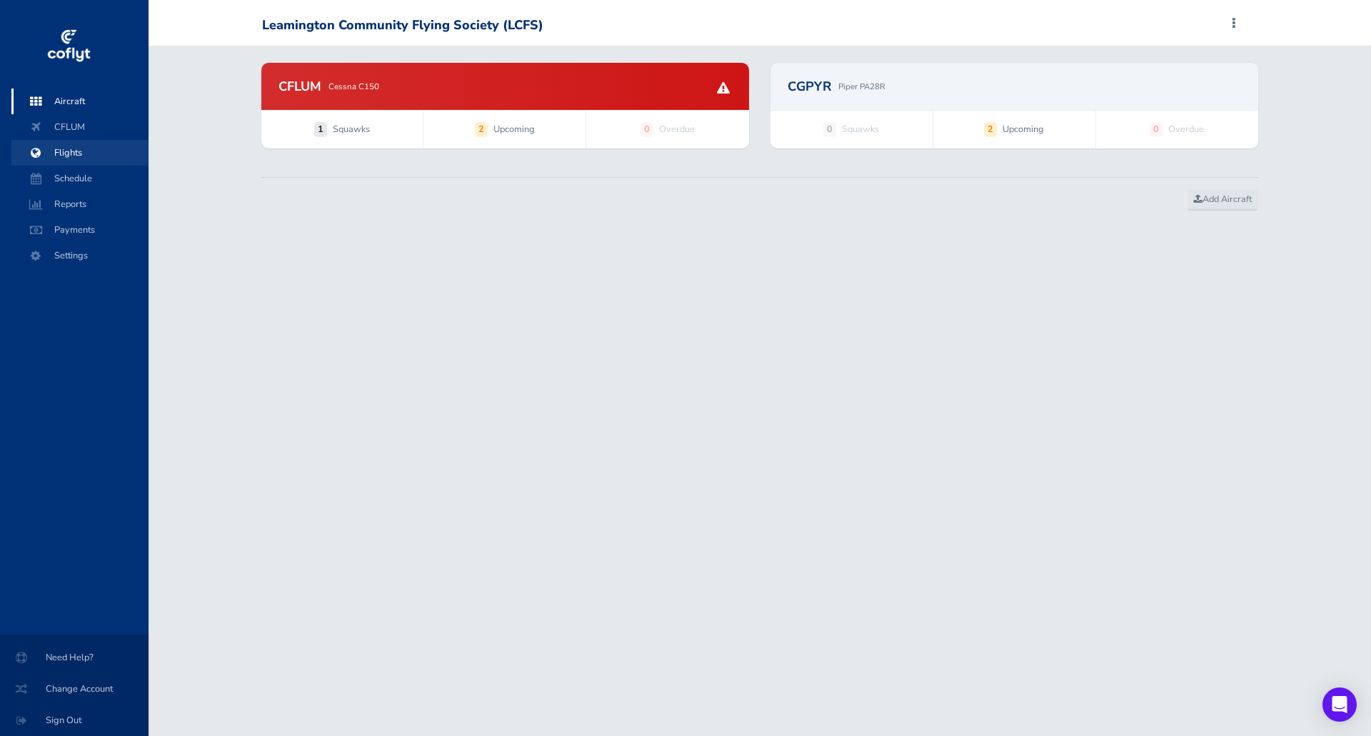
click at [86, 141] on span "Flights" at bounding box center [80, 153] width 109 height 26
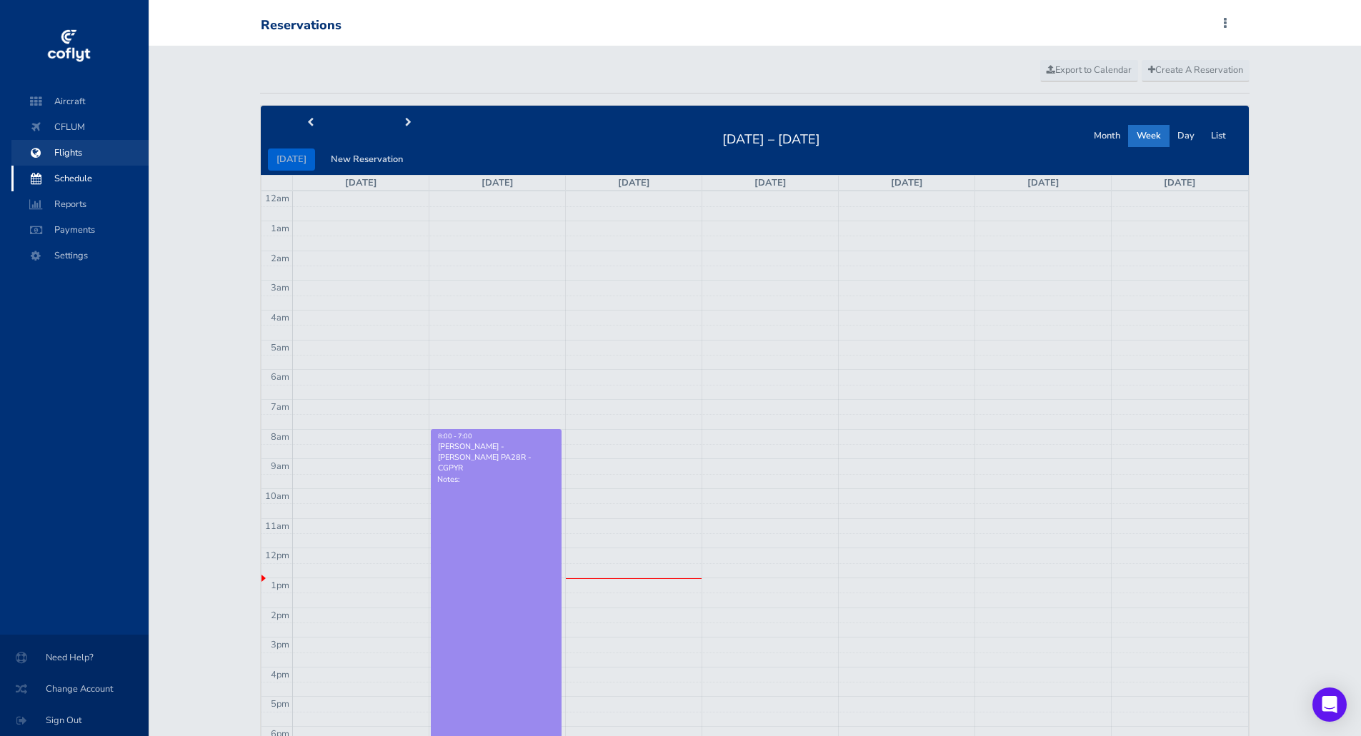
click at [64, 159] on span "Flights" at bounding box center [80, 153] width 109 height 26
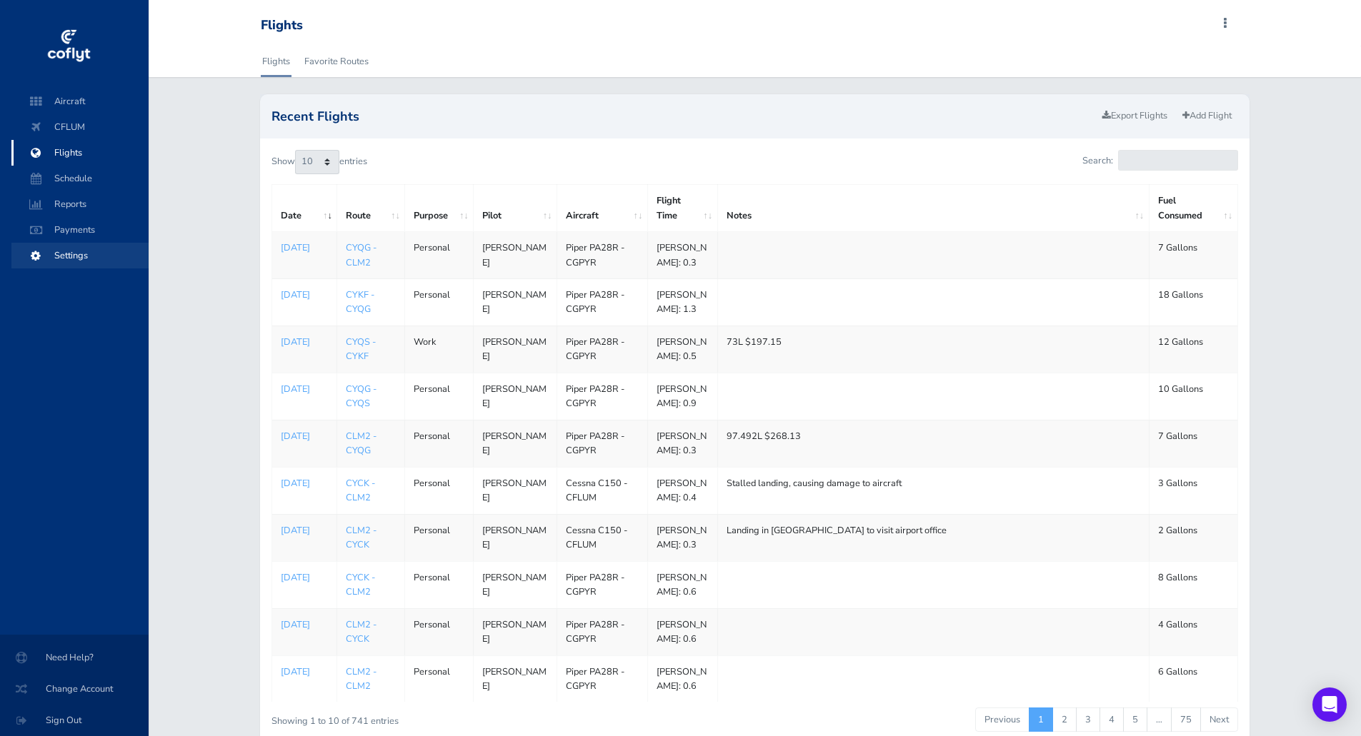
click at [78, 263] on span "Settings" at bounding box center [80, 256] width 109 height 26
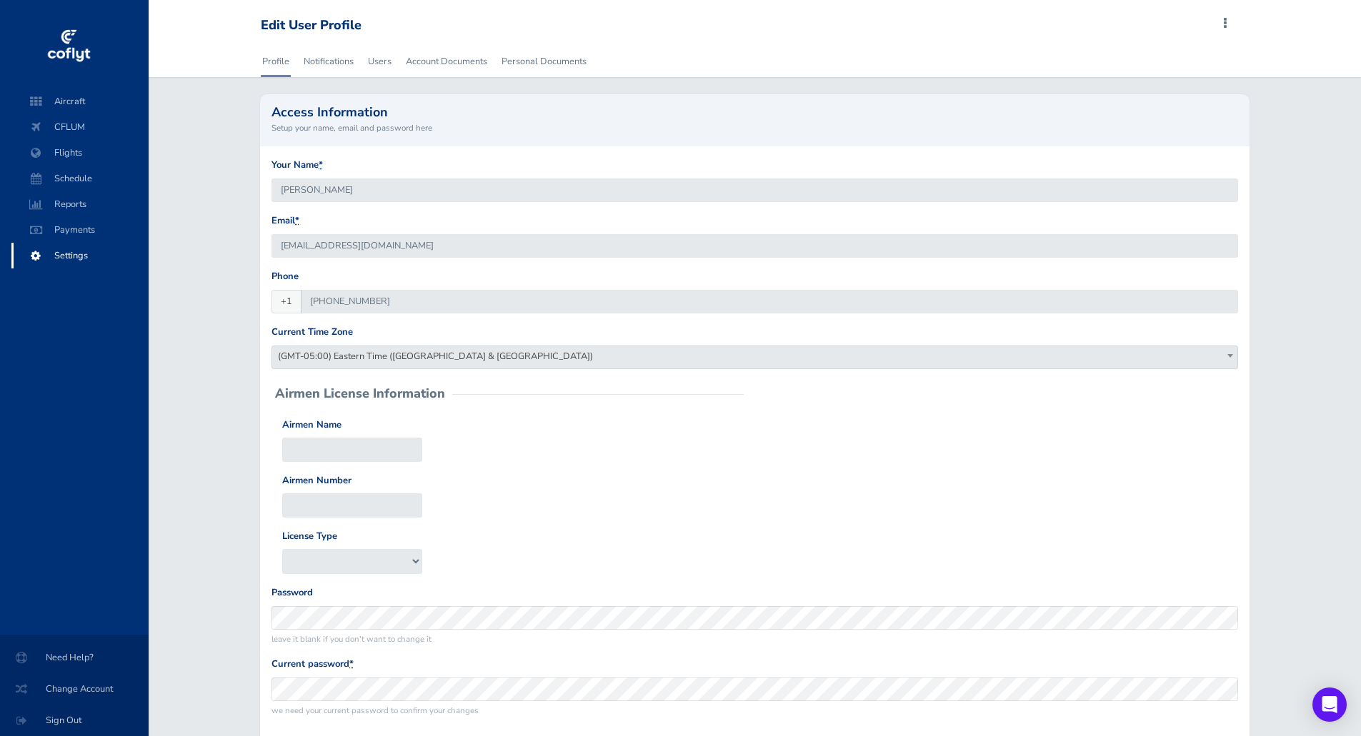
click at [653, 147] on div "Your Name * [PERSON_NAME] Email * [EMAIL_ADDRESS][DOMAIN_NAME] Phone +1 [PHONE_…" at bounding box center [754, 443] width 988 height 594
